Goal: Information Seeking & Learning: Learn about a topic

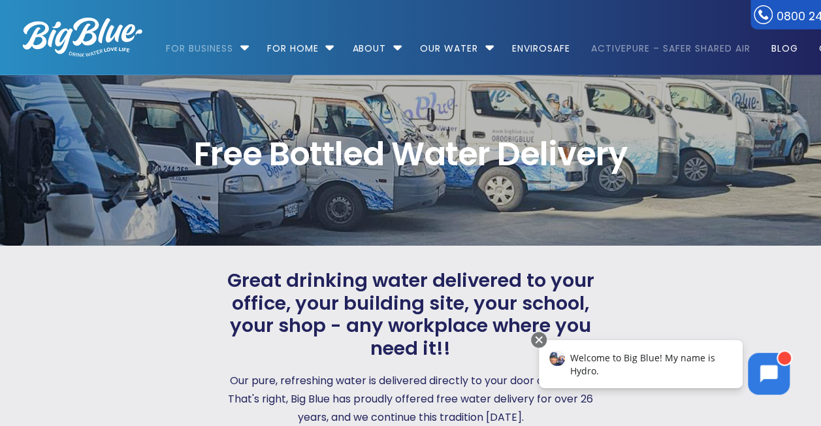
click at [667, 47] on link "ActivePure – Safer Shared Air" at bounding box center [670, 42] width 177 height 84
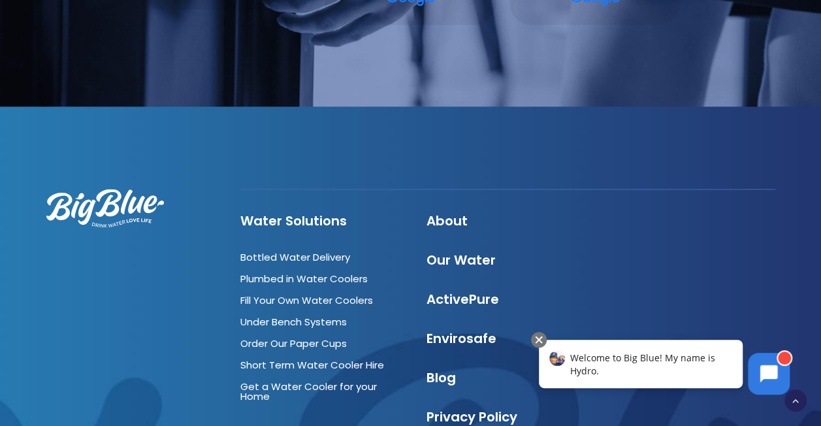
scroll to position [3264, 0]
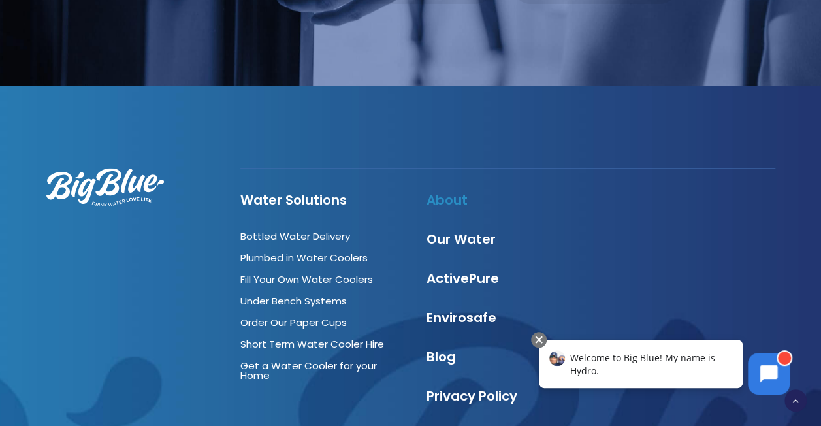
click at [446, 198] on link "About" at bounding box center [446, 200] width 41 height 18
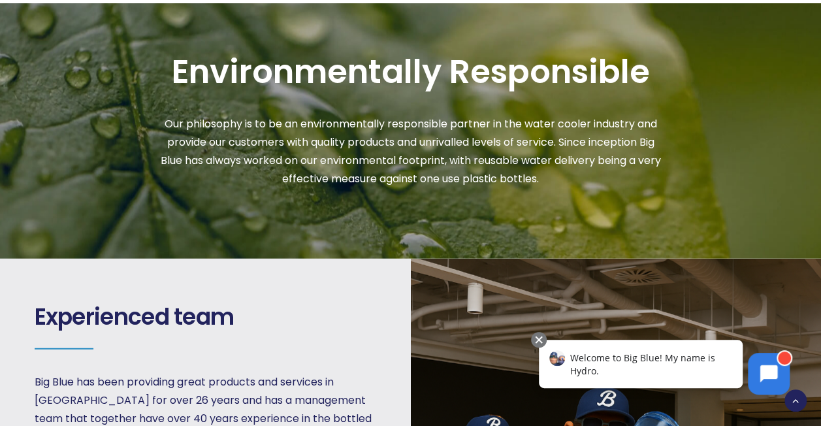
scroll to position [1567, 0]
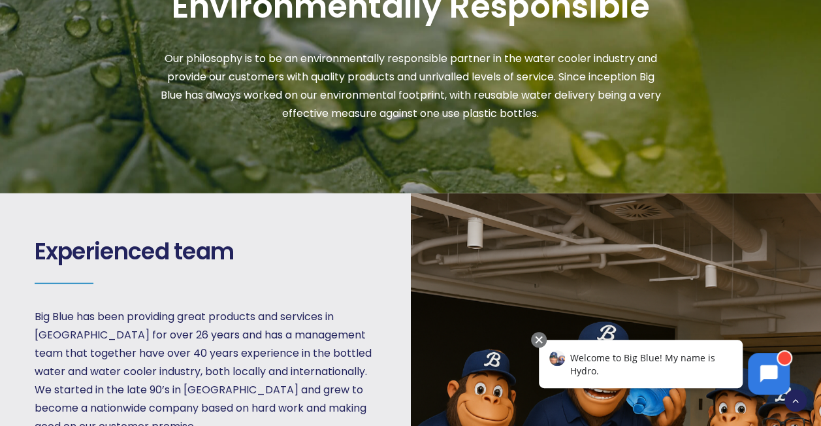
click at [717, 77] on div "Environmentally Responsible Our philosophy is to be an environmentally responsi…" at bounding box center [410, 54] width 823 height 277
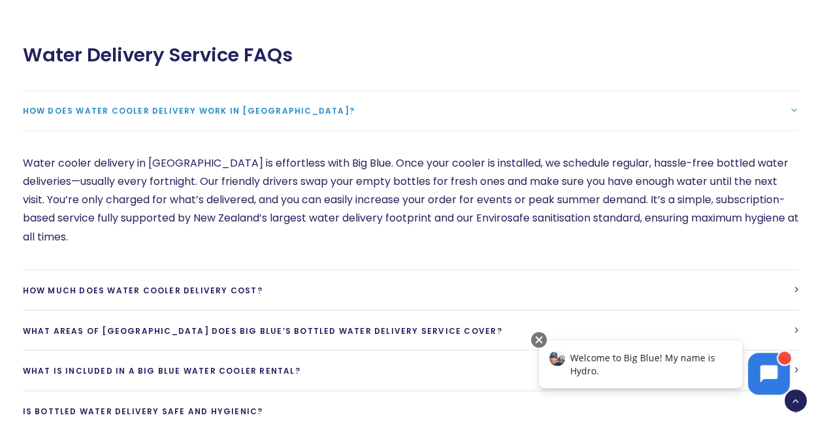
scroll to position [3460, 0]
click at [526, 269] on link "How much does water cooler delivery cost?" at bounding box center [411, 289] width 776 height 40
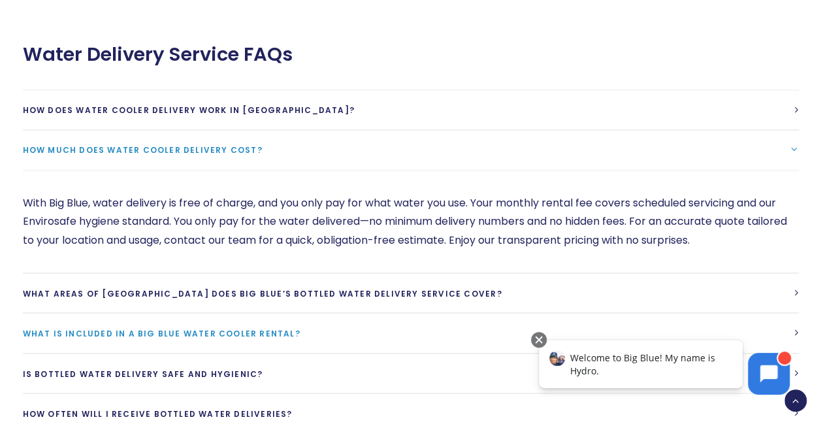
click at [241, 327] on span "What is included in a Big Blue Water cooler rental?" at bounding box center [161, 332] width 277 height 11
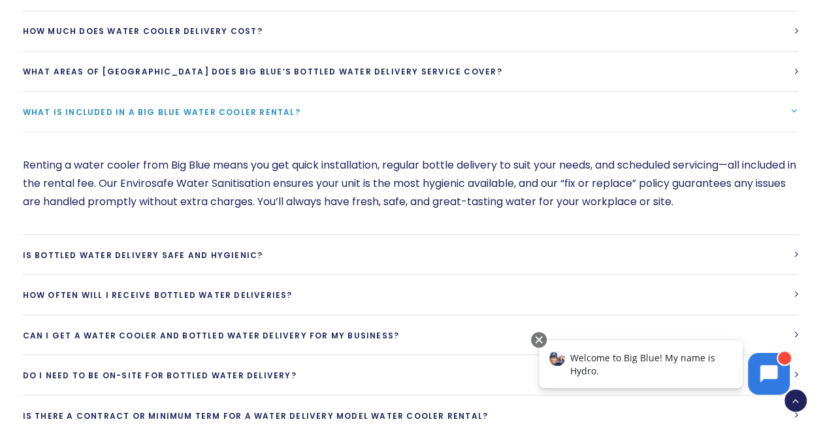
scroll to position [3591, 0]
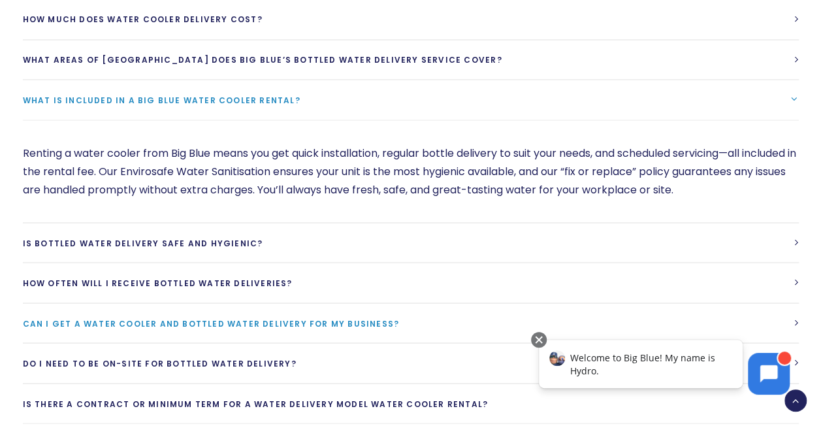
click at [339, 317] on span "Can I get a water cooler and bottled water delivery for my business?" at bounding box center [211, 322] width 377 height 11
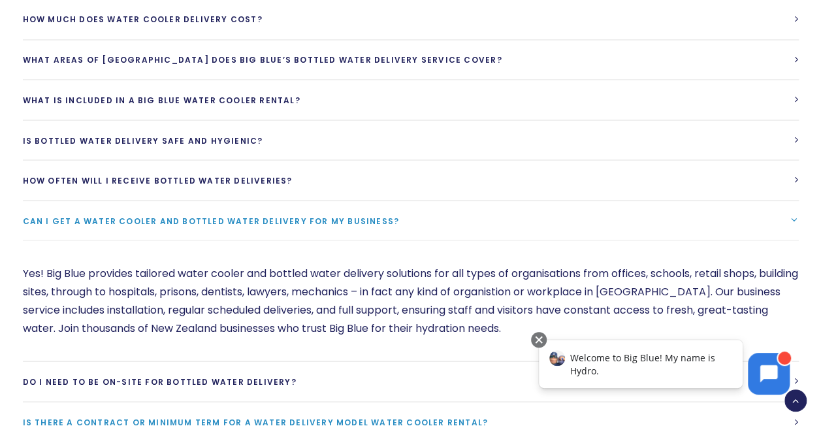
click at [158, 416] on span "Is there a contract or minimum term for a water delivery model water cooler ren…" at bounding box center [255, 421] width 465 height 11
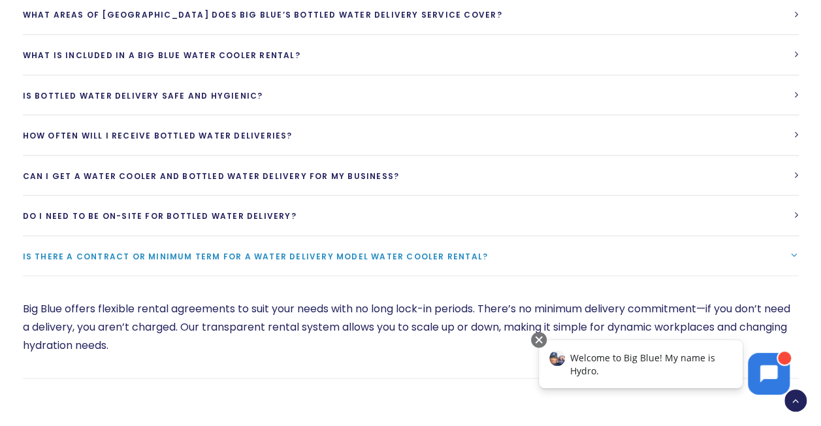
scroll to position [3656, 0]
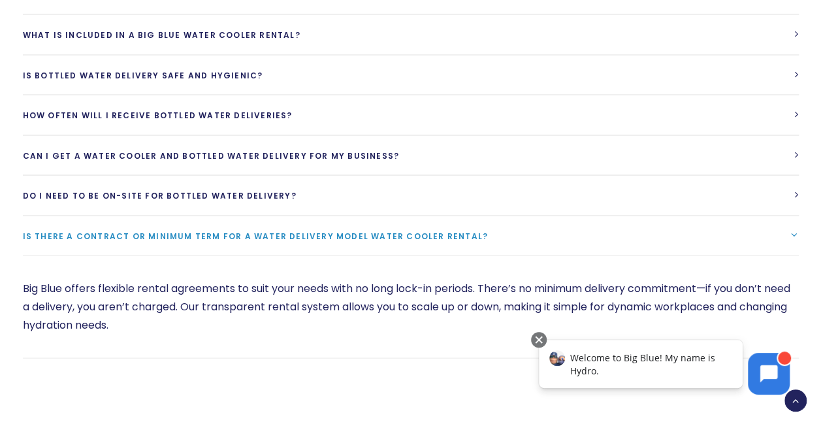
click at [586, 267] on div "Big Blue offers flexible rental agreements to suit your needs with no long lock…" at bounding box center [411, 306] width 776 height 102
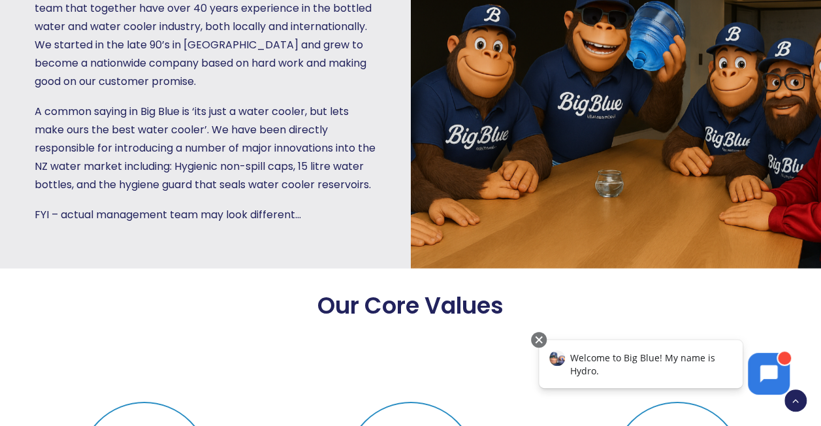
scroll to position [1893, 0]
